Goal: Task Accomplishment & Management: Complete application form

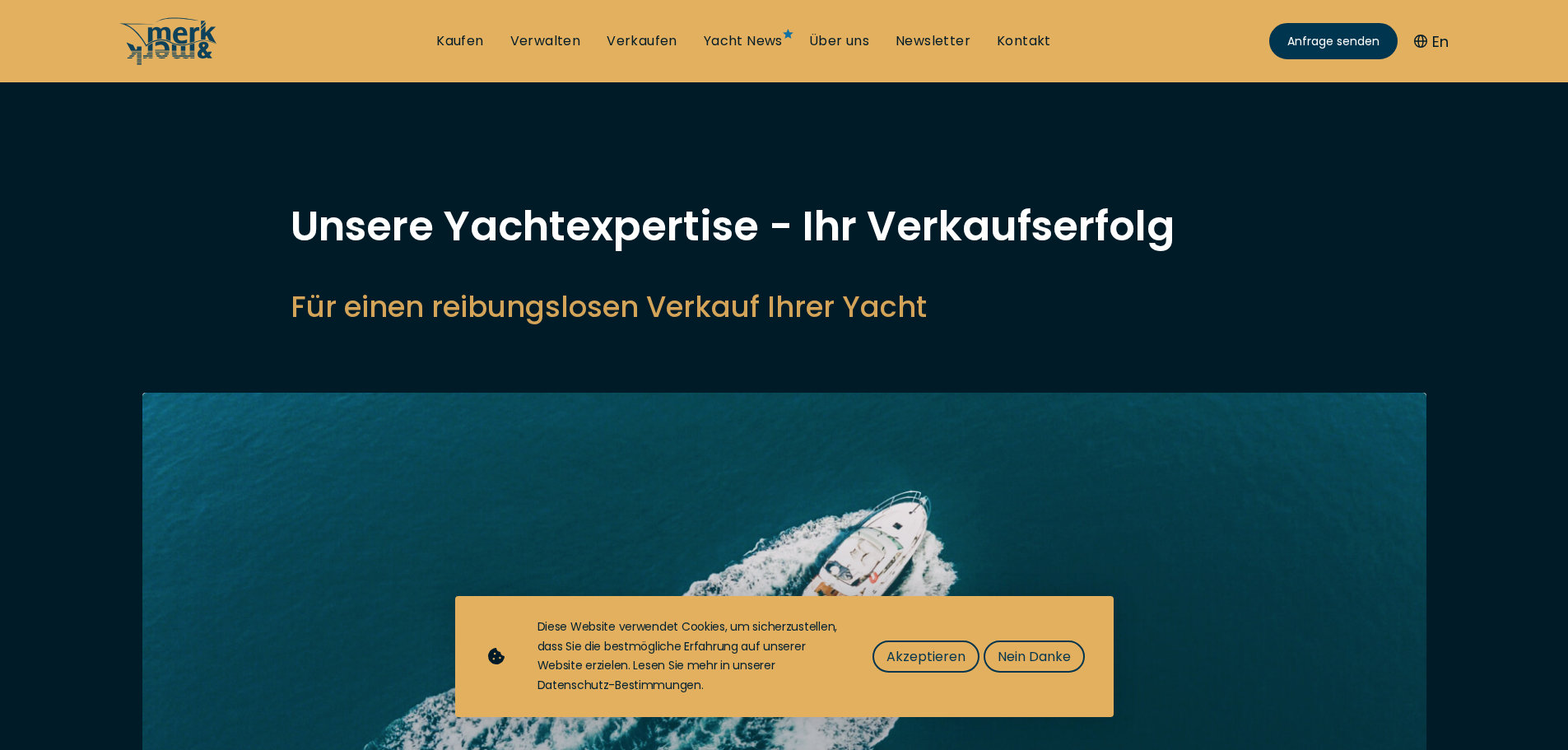
select select "sell"
click at [927, 657] on span "Akzeptieren" at bounding box center [925, 656] width 79 height 20
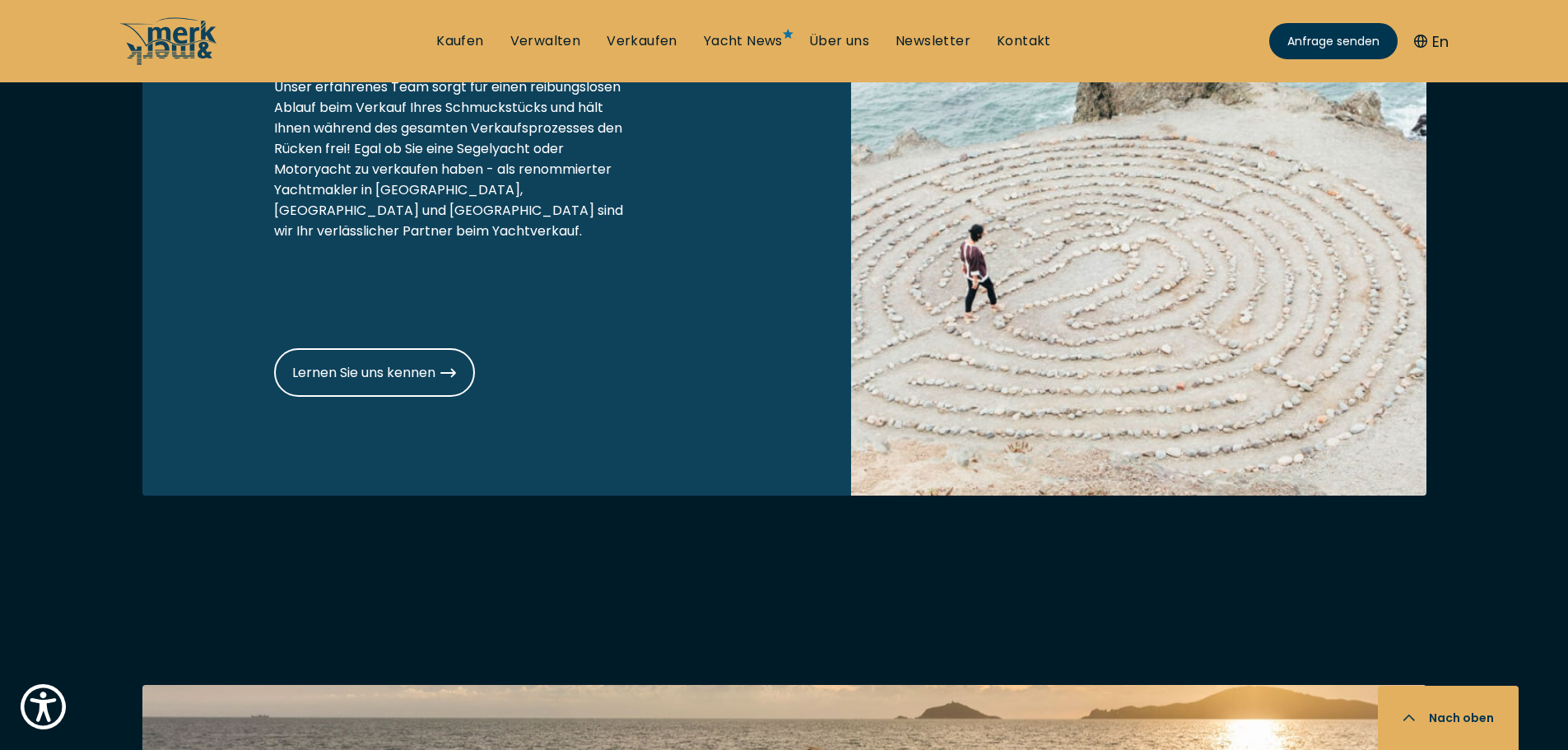
scroll to position [2140, 0]
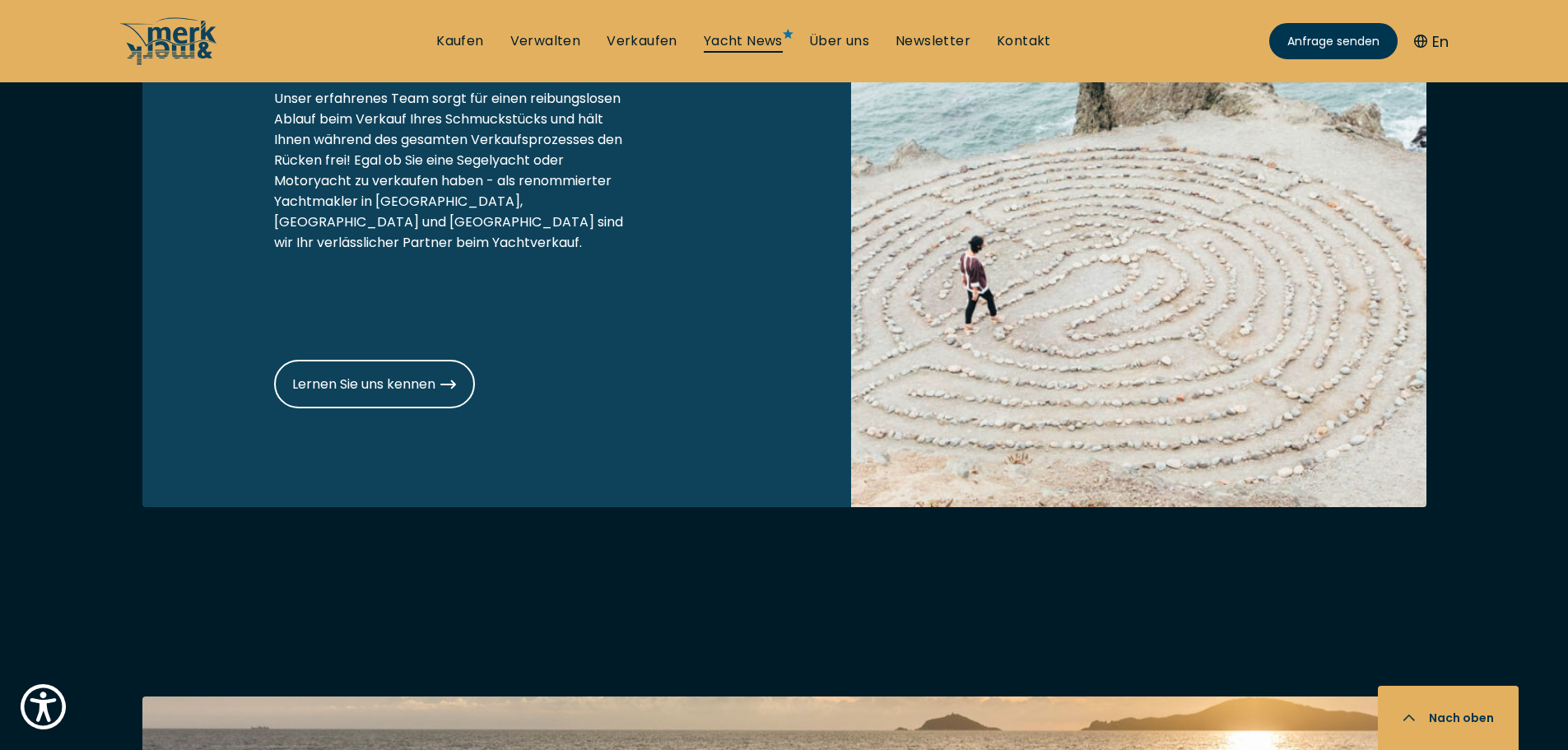
click at [737, 46] on link "Yacht News" at bounding box center [743, 41] width 79 height 19
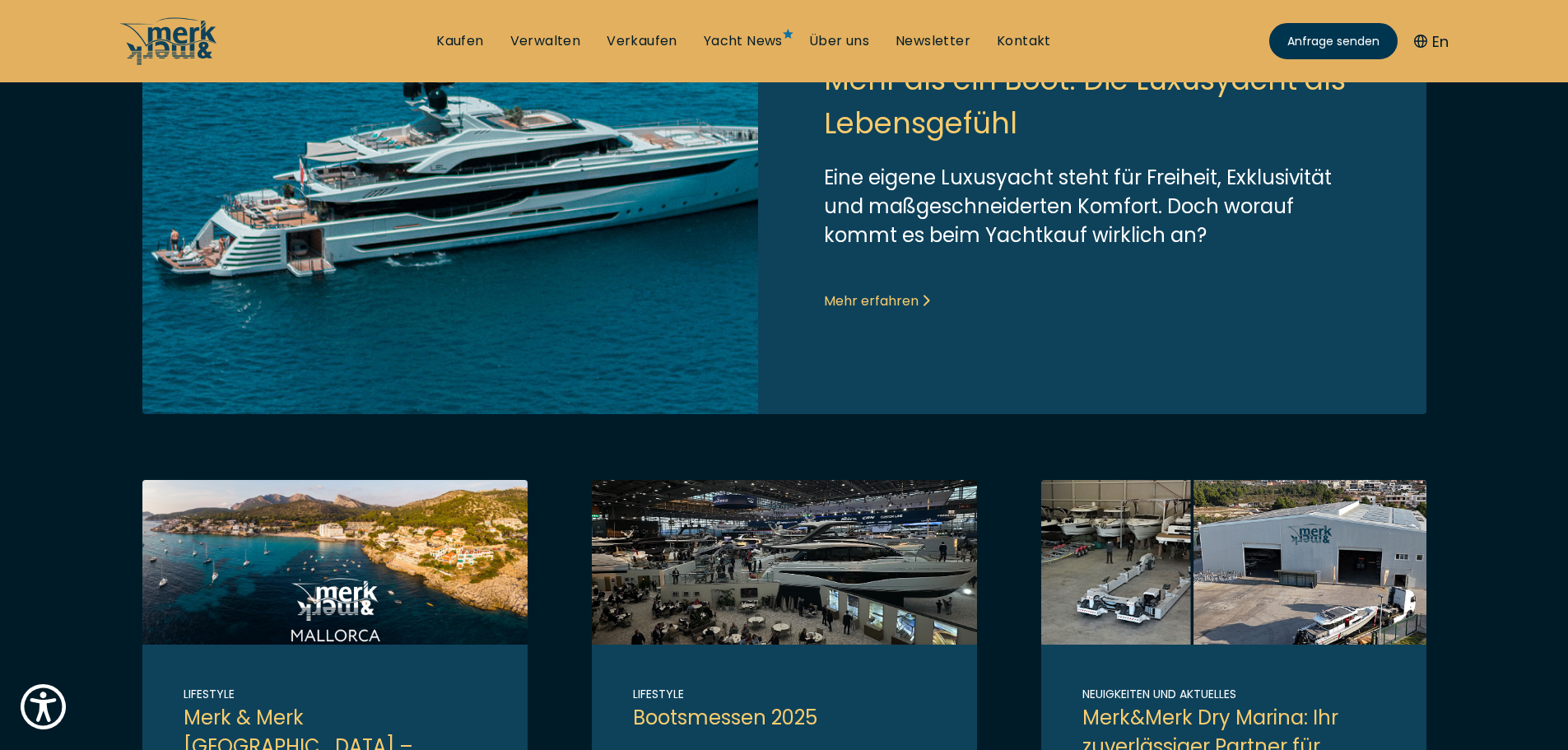
scroll to position [494, 0]
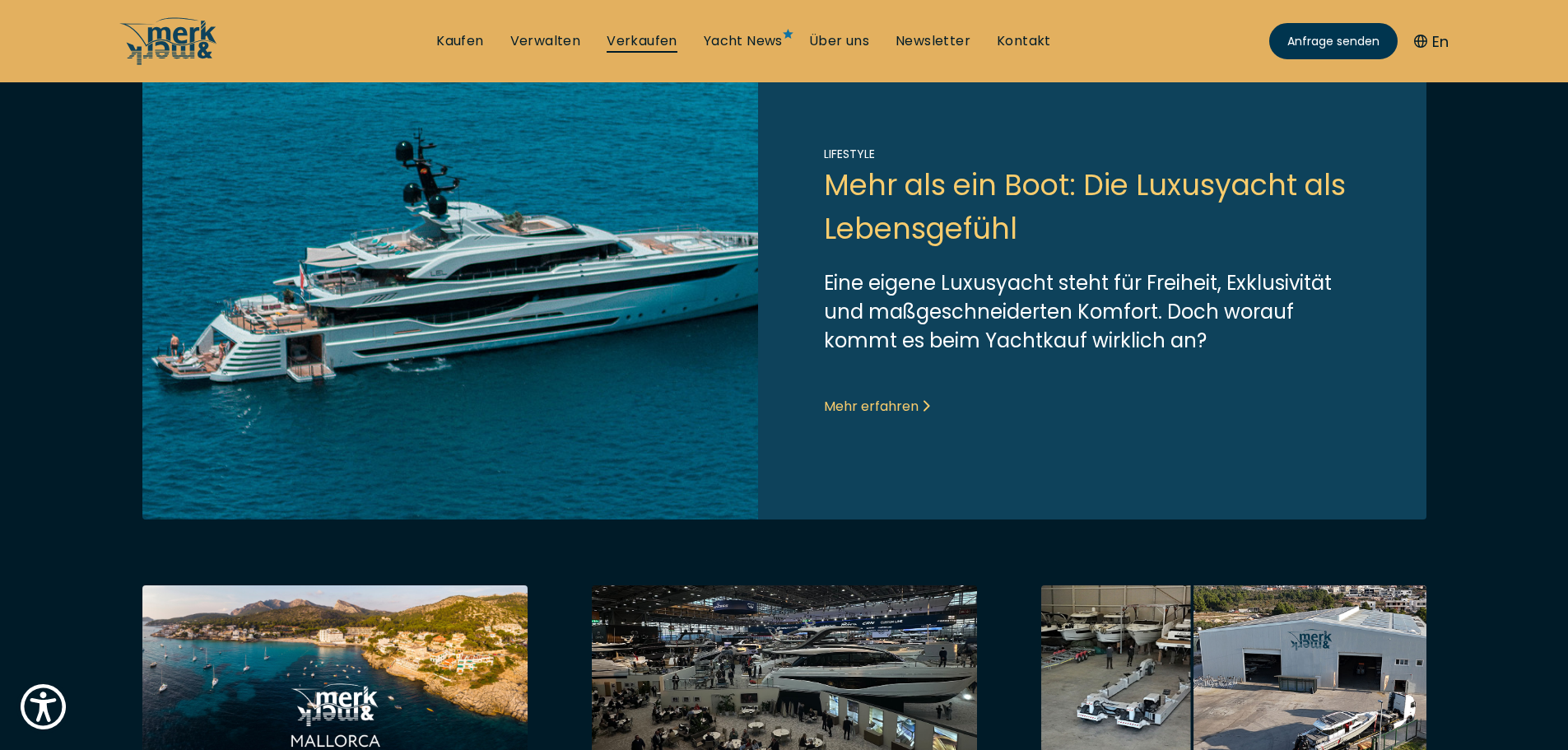
click at [642, 41] on link "Verkaufen" at bounding box center [642, 41] width 71 height 19
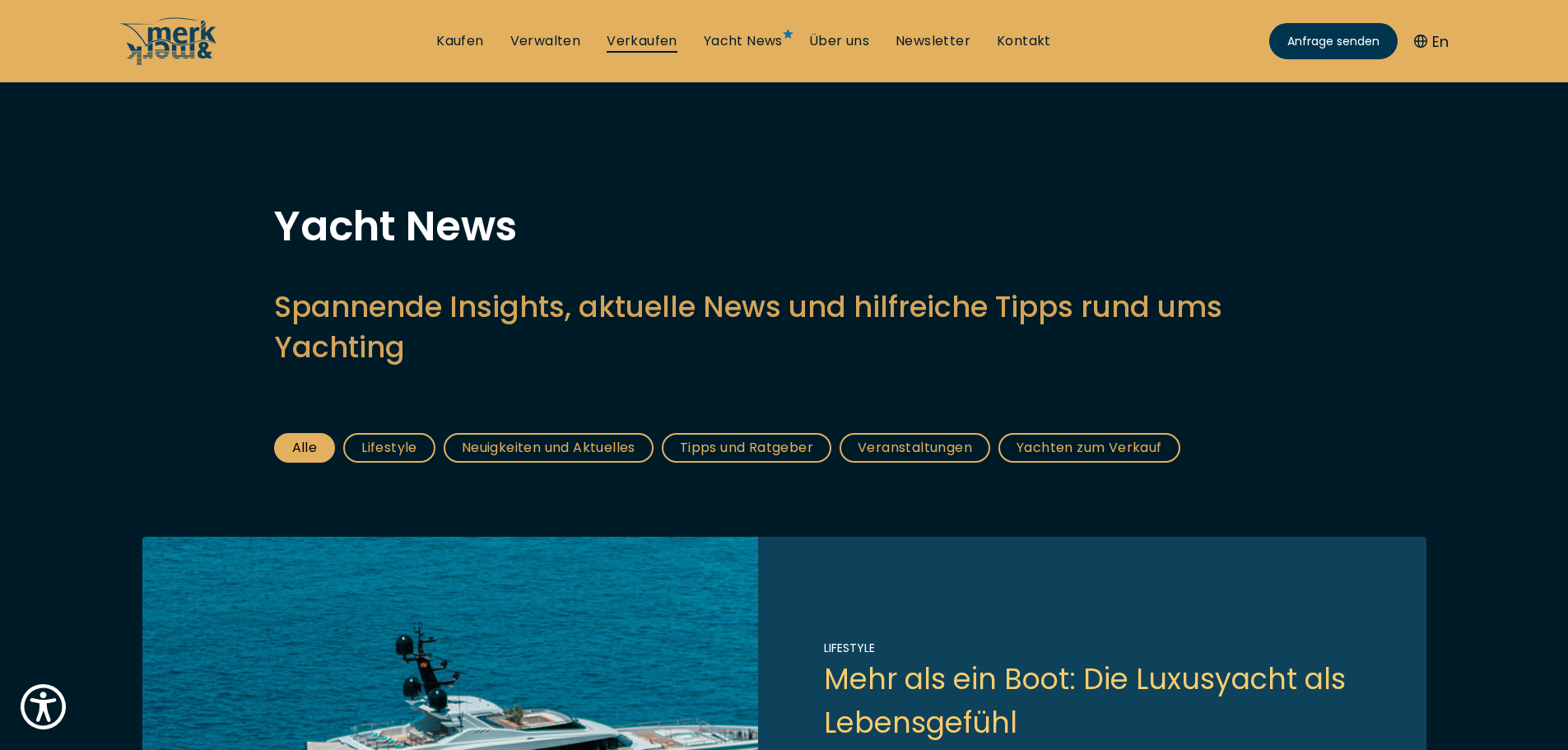
select select "sell"
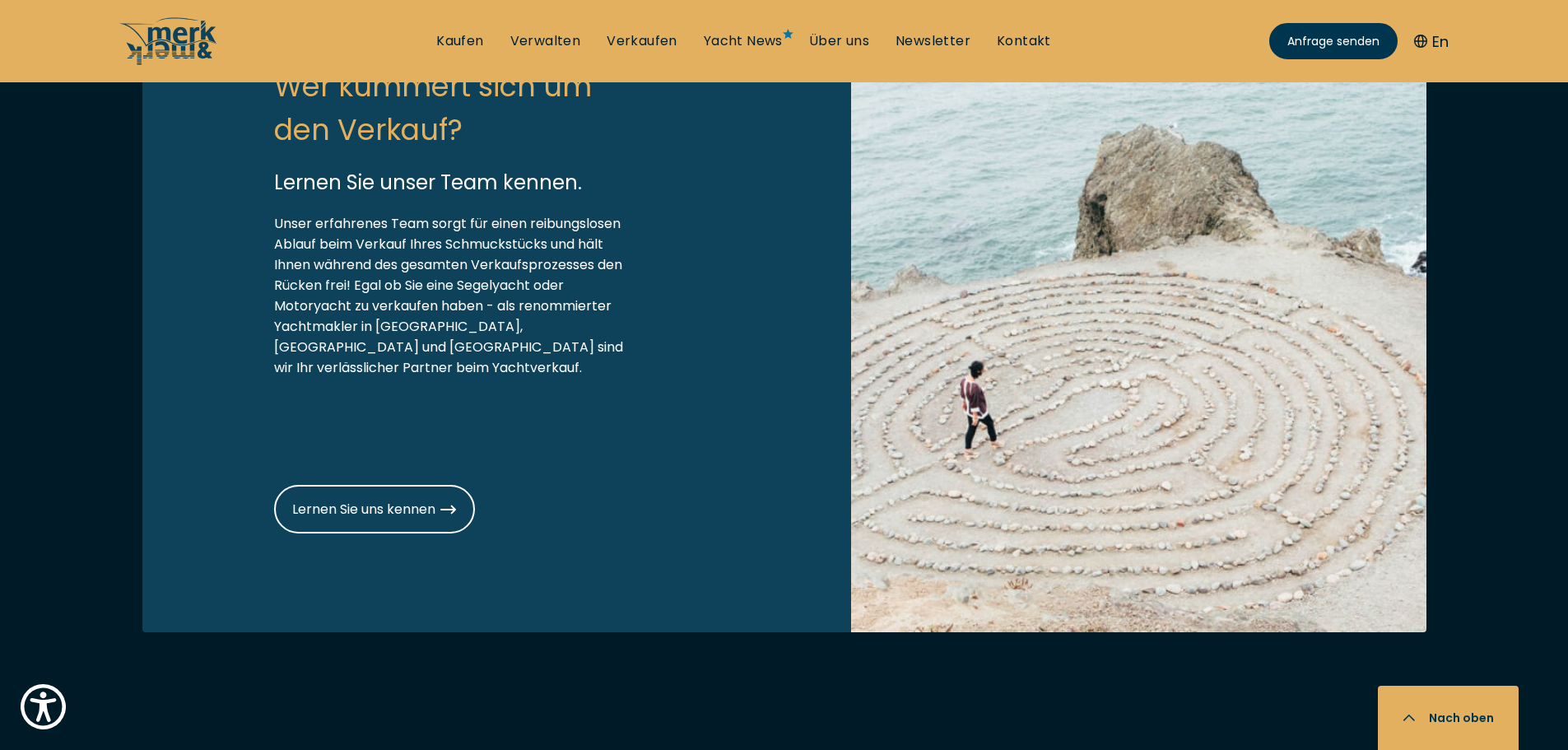
scroll to position [2058, 0]
